Goal: Check status: Check status

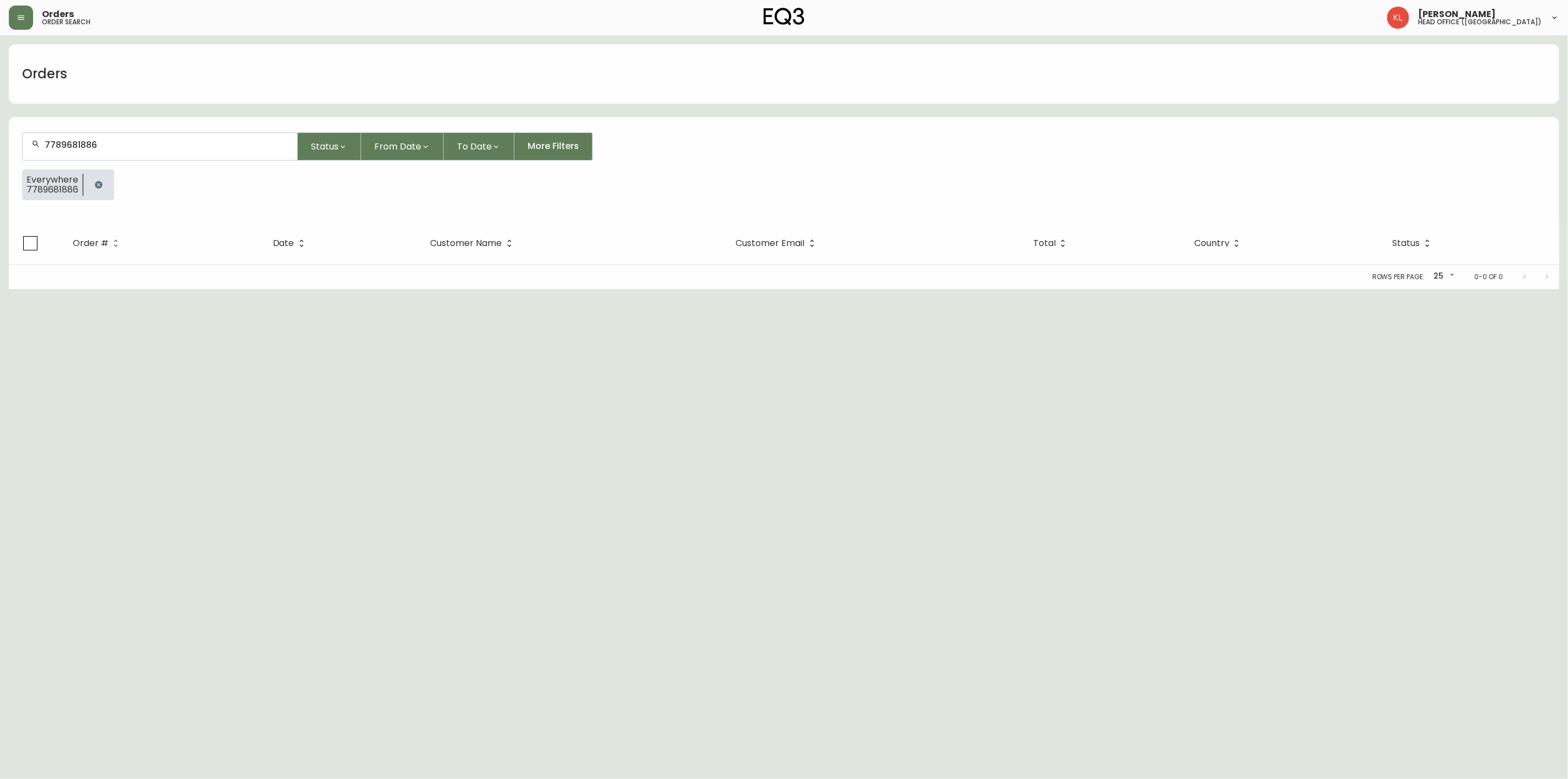
drag, startPoint x: 25, startPoint y: 130, endPoint x: -52, endPoint y: 197, distance: 102.1
click at [0, 197] on html "Orders order search [PERSON_NAME] head office ([GEOGRAPHIC_DATA]) Orders 778968…" at bounding box center [784, 144] width 1568 height 289
click at [105, 190] on button "button" at bounding box center [99, 185] width 22 height 22
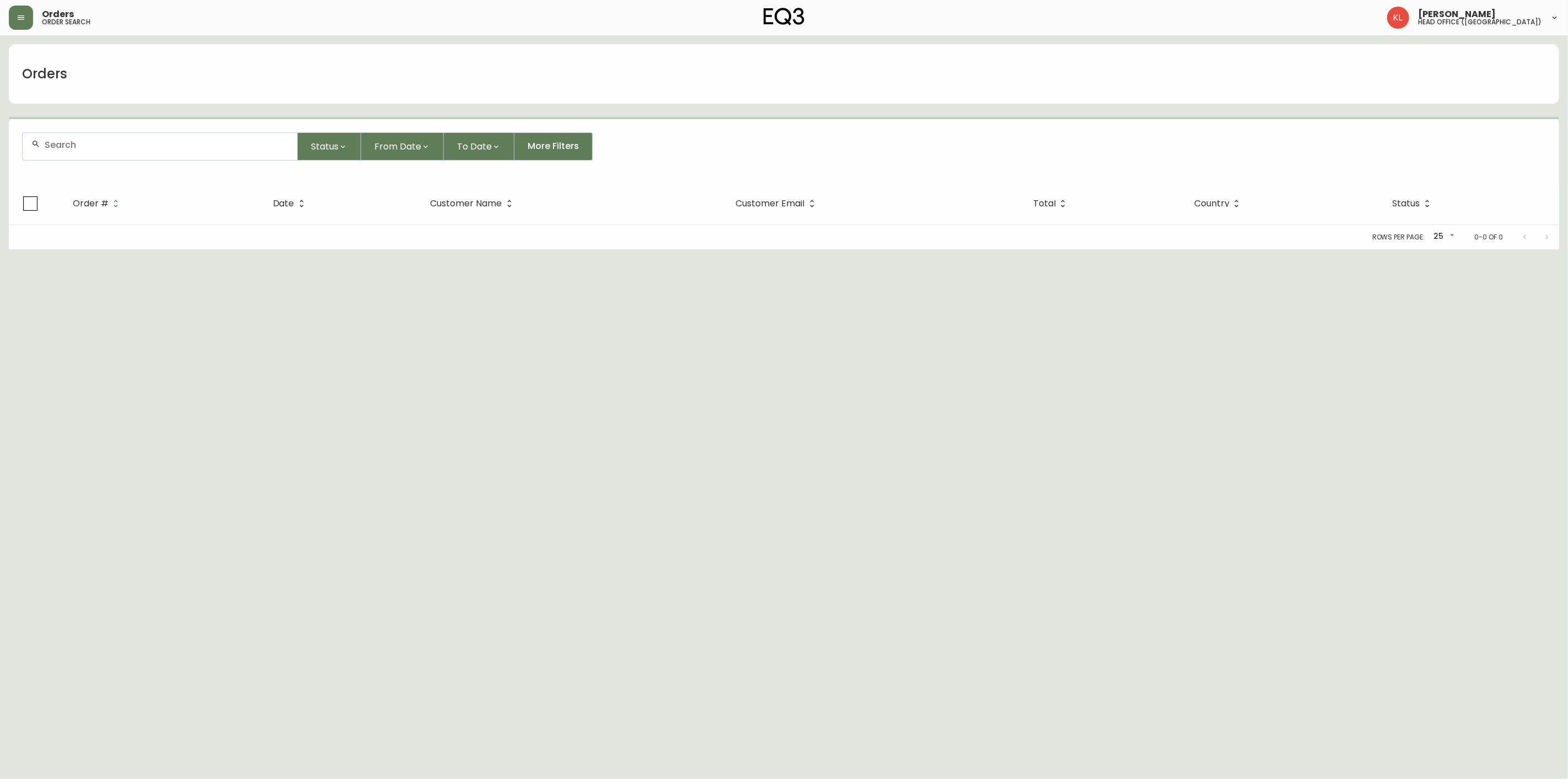
click at [117, 147] on input "text" at bounding box center [167, 144] width 244 height 10
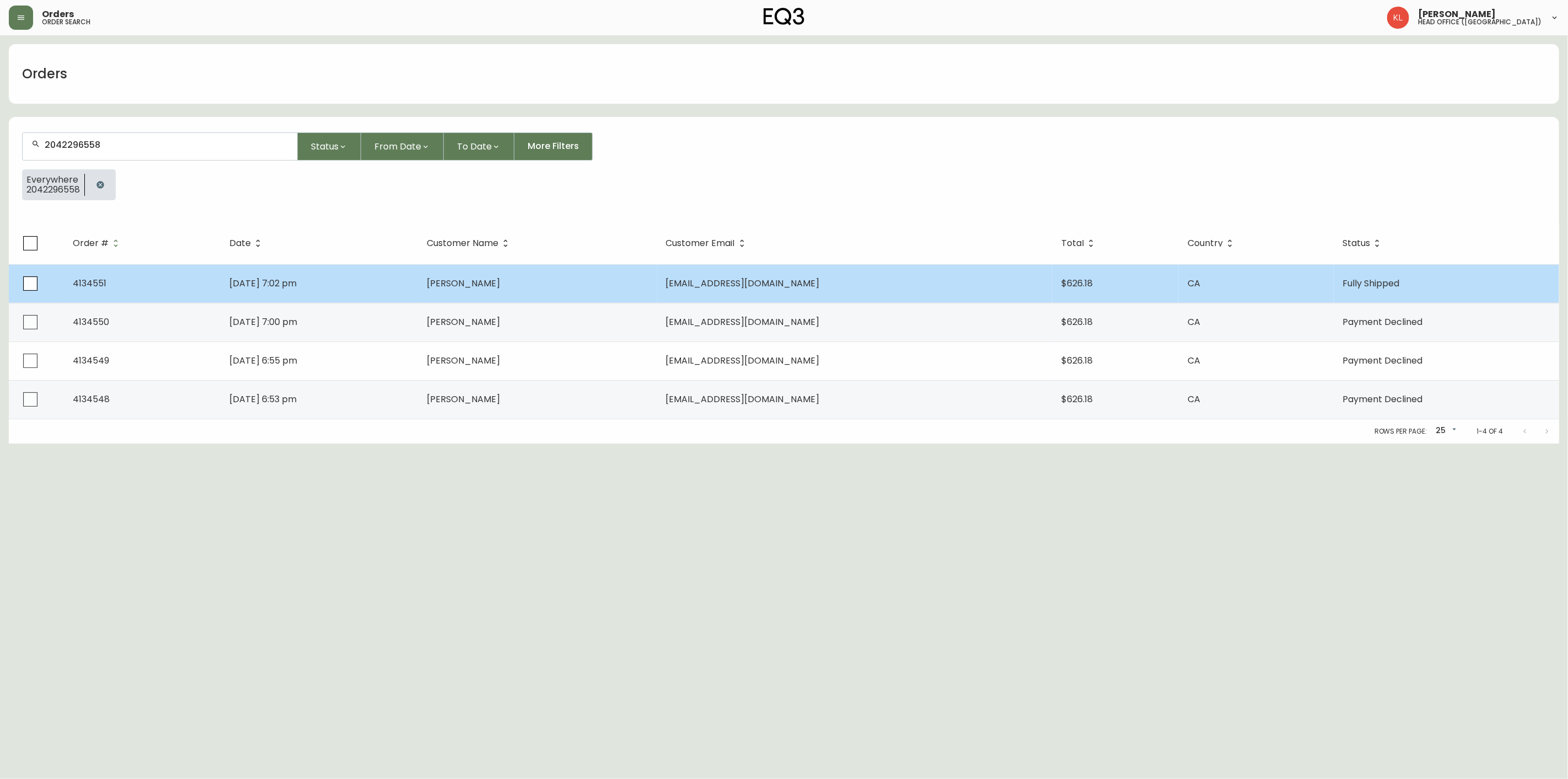
type input "2042296558"
click at [500, 285] on span "[PERSON_NAME]" at bounding box center [463, 282] width 74 height 12
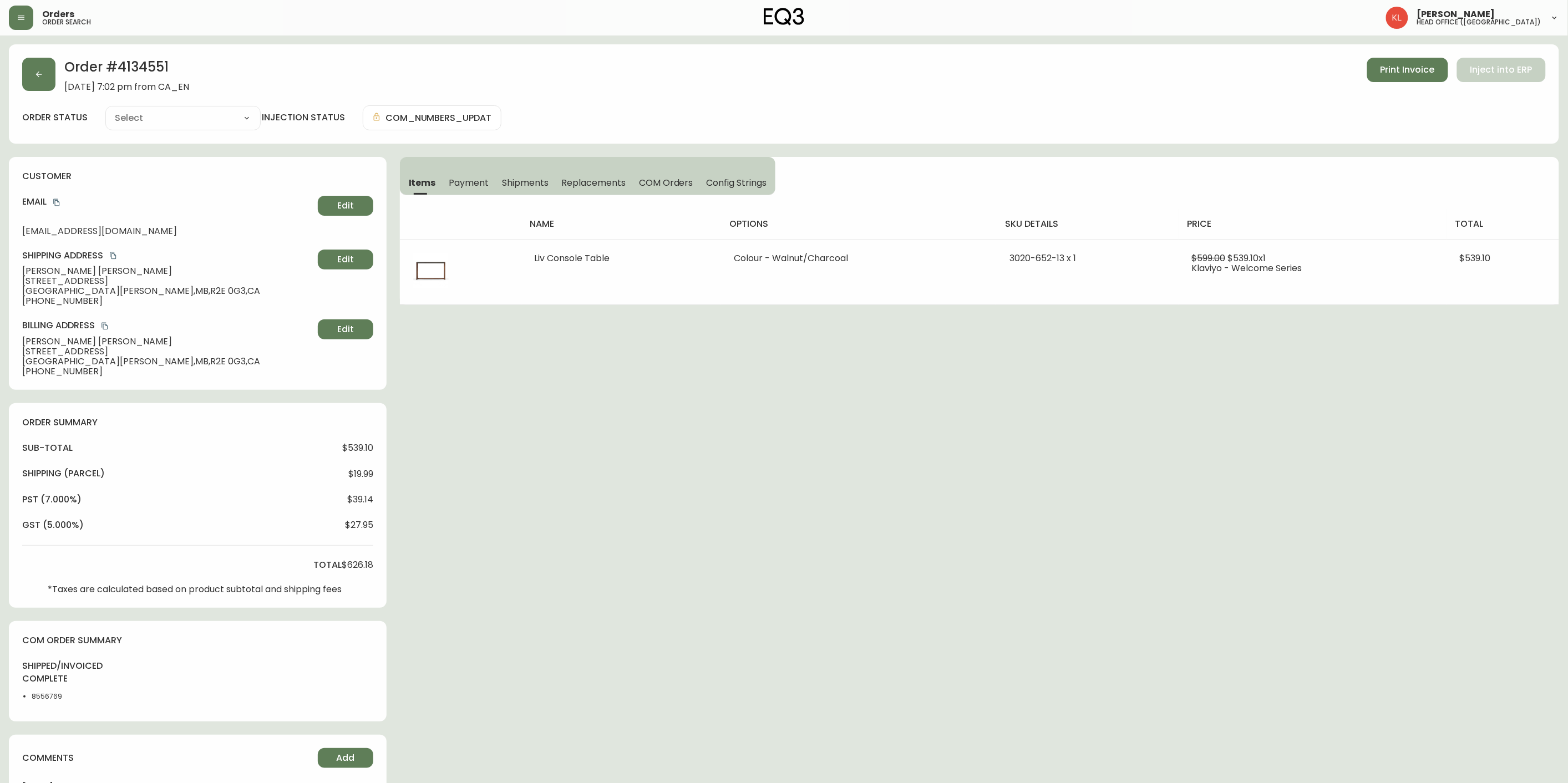
type input "Fully Shipped"
select select "FULLY_SHIPPED"
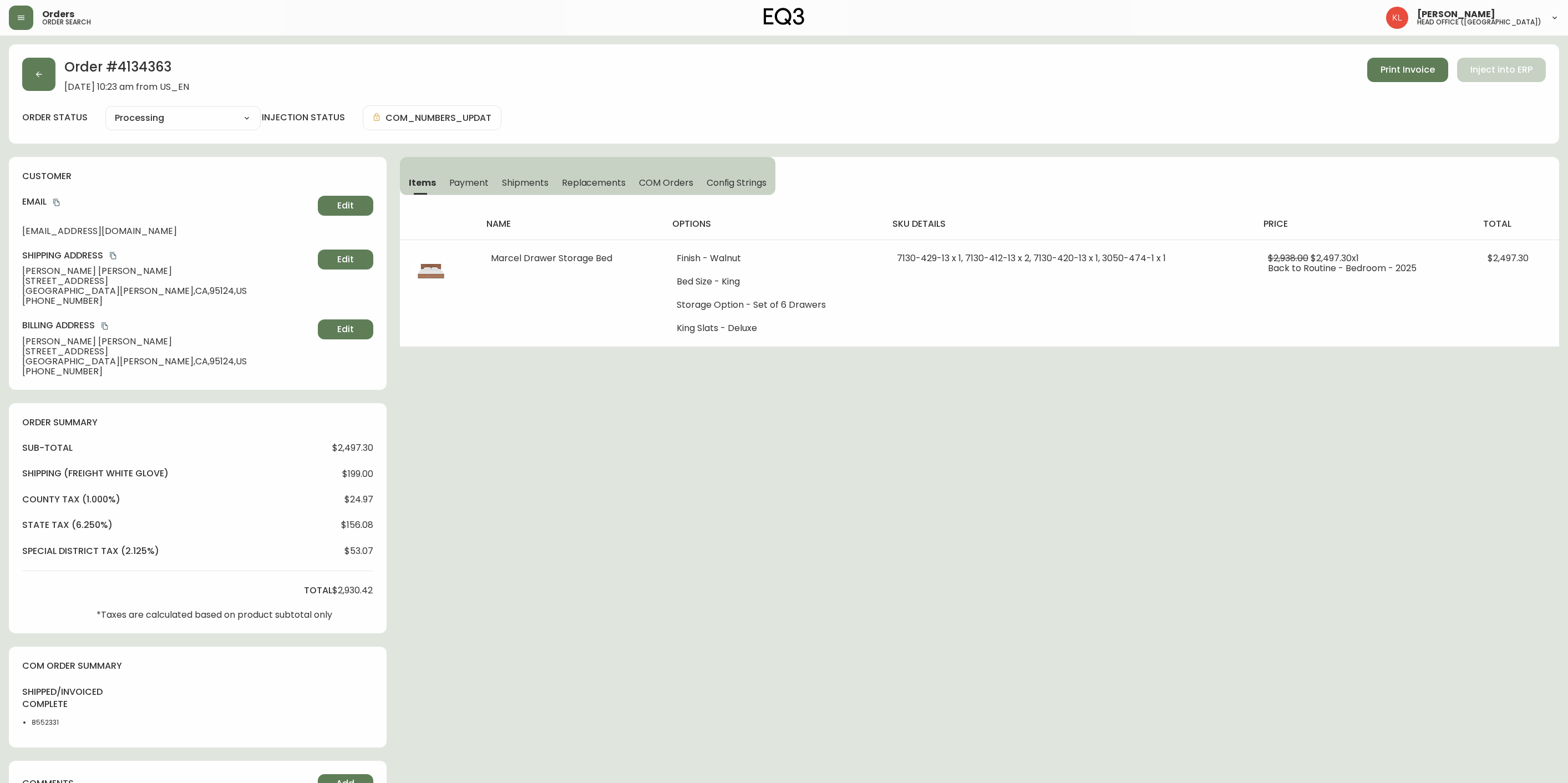
select select "PROCESSING"
click at [48, 78] on button "button" at bounding box center [39, 74] width 33 height 33
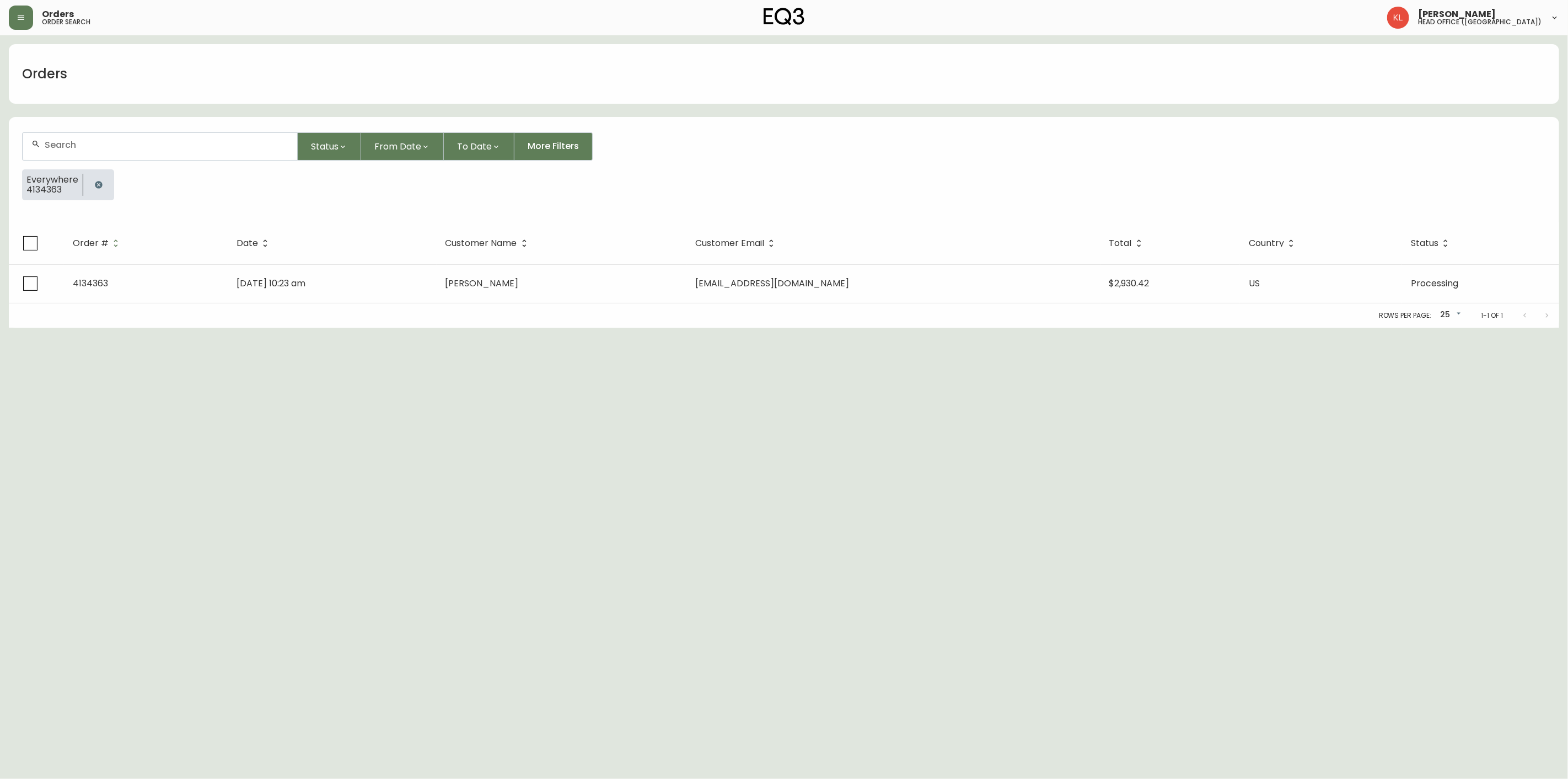
click at [107, 189] on div at bounding box center [98, 184] width 31 height 31
click at [98, 186] on icon "button" at bounding box center [98, 184] width 7 height 7
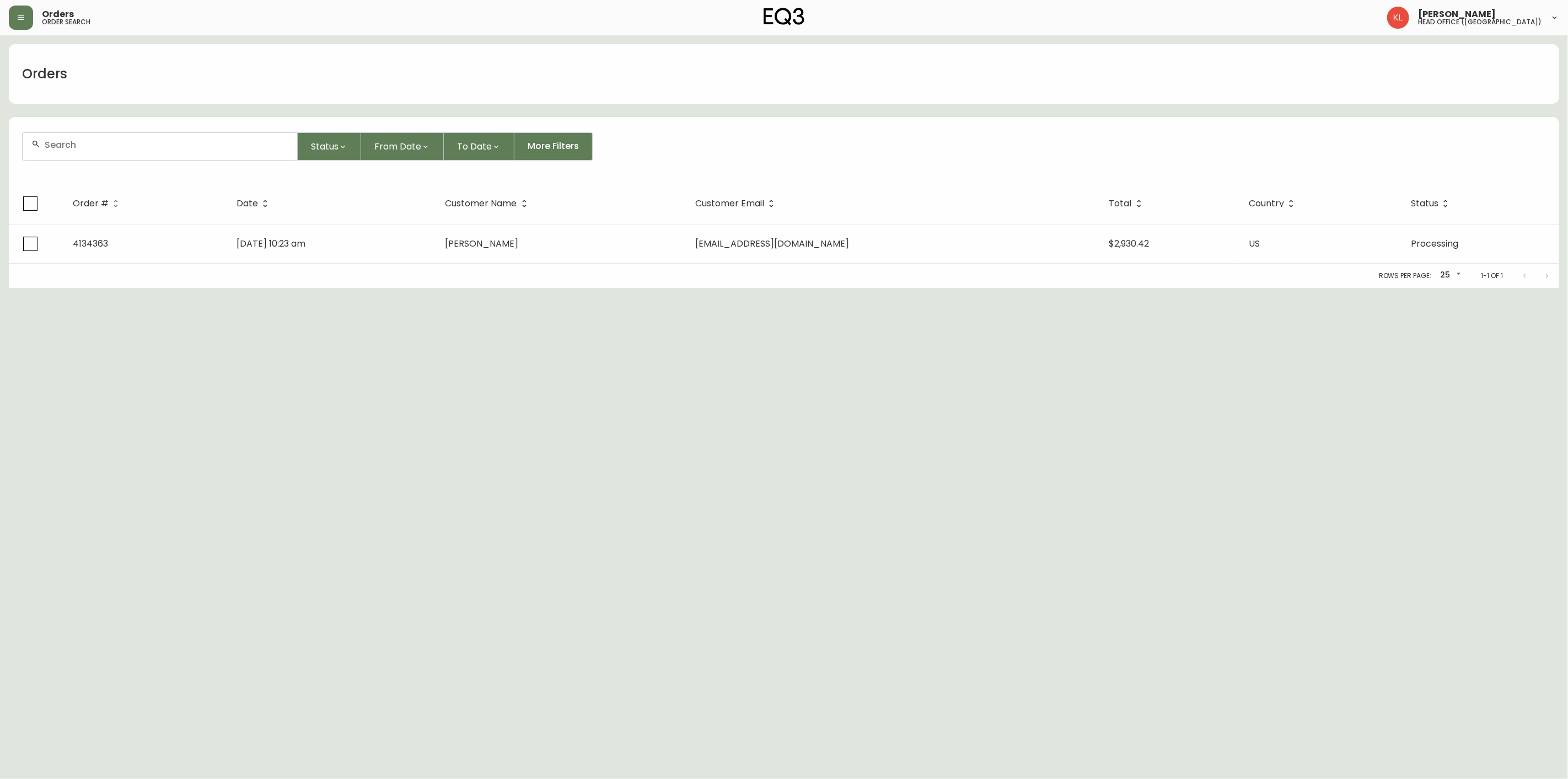
click at [128, 142] on input "text" at bounding box center [167, 144] width 244 height 10
type input "6465221963"
